Goal: Find specific page/section: Find specific page/section

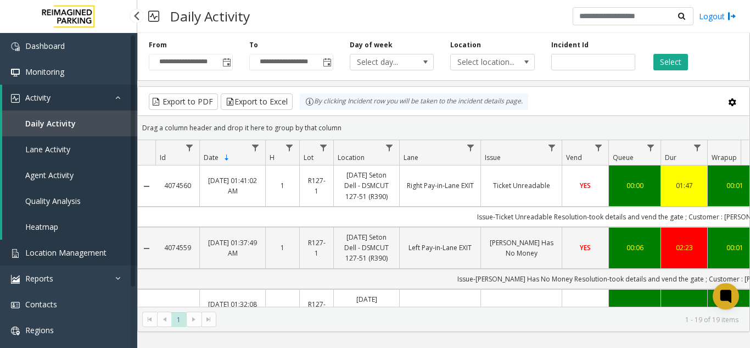
click at [38, 255] on span "Location Management" at bounding box center [65, 252] width 81 height 10
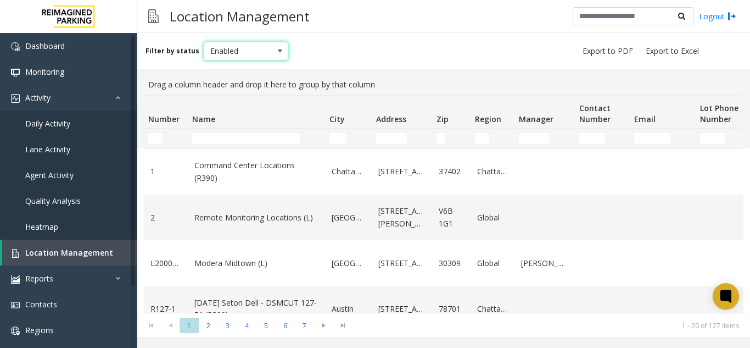
click at [276, 51] on span at bounding box center [280, 51] width 9 height 9
